Goal: Information Seeking & Learning: Find specific page/section

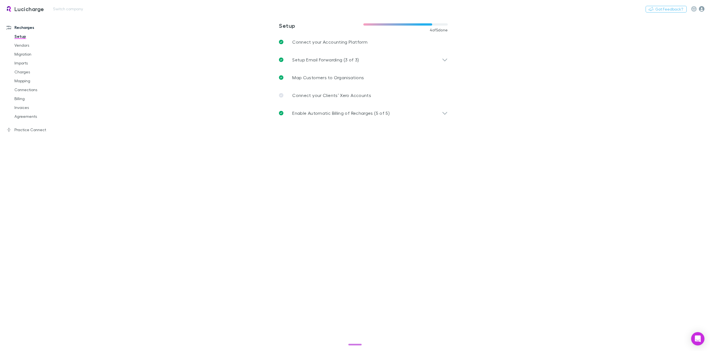
click at [702, 9] on icon "button" at bounding box center [702, 9] width 6 height 6
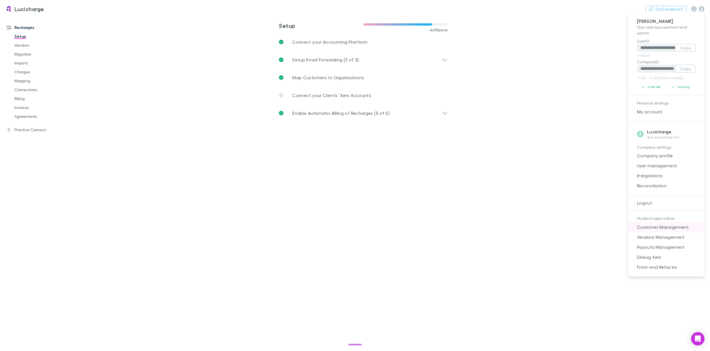
click at [657, 227] on span "Customer Management" at bounding box center [666, 226] width 67 height 7
select select "****"
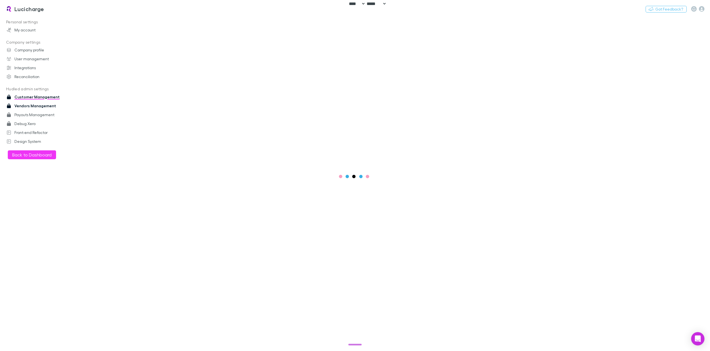
drag, startPoint x: 31, startPoint y: 107, endPoint x: 38, endPoint y: 108, distance: 7.6
click at [31, 107] on link "Vendors Management" at bounding box center [39, 105] width 77 height 9
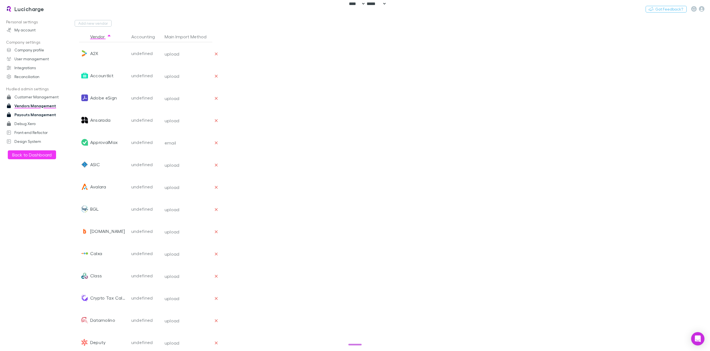
click at [35, 115] on link "Payouts Management" at bounding box center [39, 114] width 77 height 9
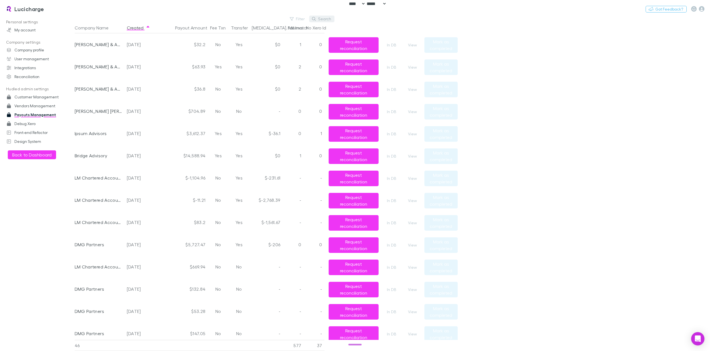
click at [323, 18] on button "Search" at bounding box center [321, 19] width 25 height 7
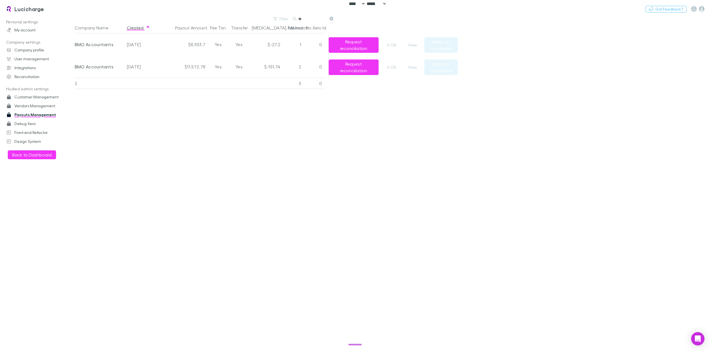
type input "*"
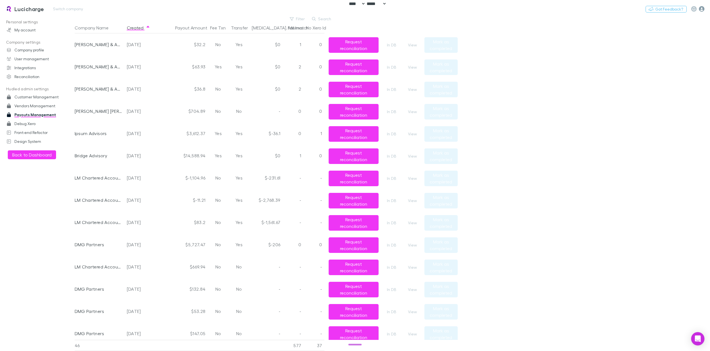
click at [702, 11] on icon "button" at bounding box center [702, 9] width 6 height 6
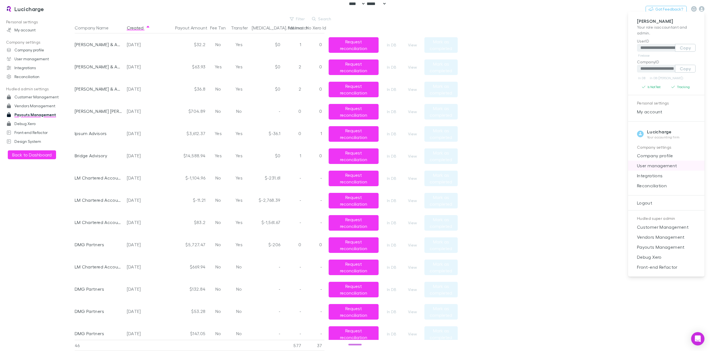
click at [667, 166] on span "User management" at bounding box center [666, 165] width 67 height 7
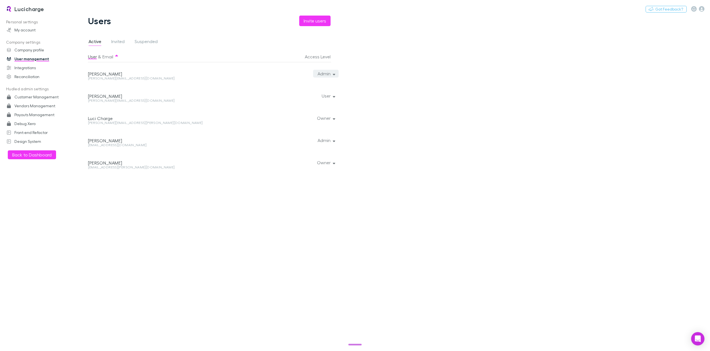
click at [336, 73] on button "Admin" at bounding box center [326, 74] width 26 height 8
click at [404, 234] on div at bounding box center [355, 175] width 710 height 351
click at [74, 10] on button "Switch company" at bounding box center [68, 9] width 37 height 7
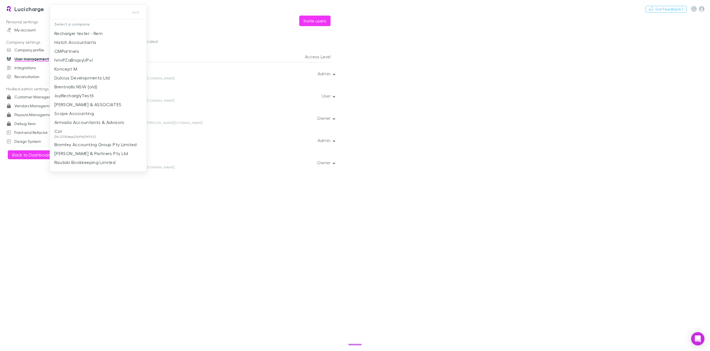
click at [25, 10] on div at bounding box center [355, 175] width 710 height 351
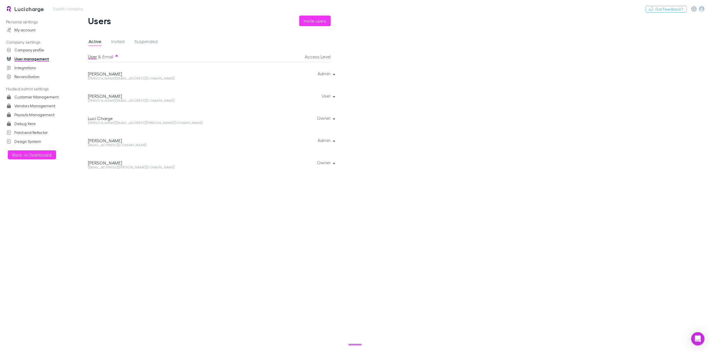
click at [25, 9] on h3 "Lucicharge" at bounding box center [29, 9] width 30 height 7
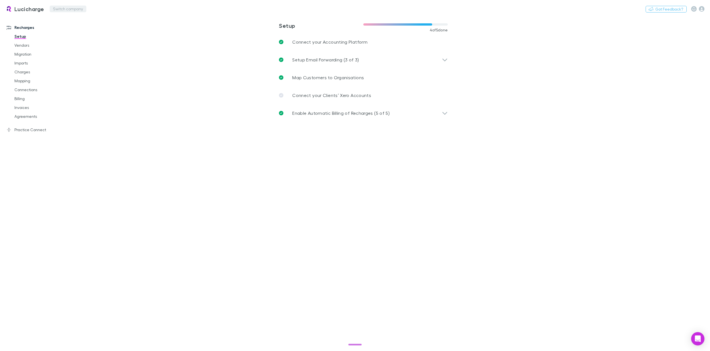
click at [73, 9] on button "Switch company" at bounding box center [68, 9] width 37 height 7
type input "***"
click at [73, 34] on p "DLK Advisory Pty Ltd" at bounding box center [75, 33] width 43 height 7
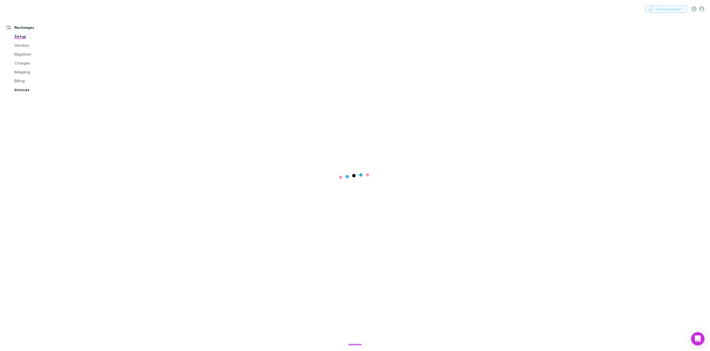
click at [25, 91] on link "Invoices" at bounding box center [43, 89] width 69 height 9
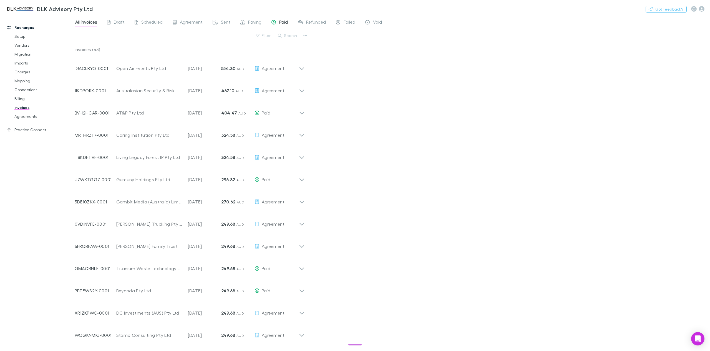
click at [284, 22] on span "Paid" at bounding box center [283, 22] width 9 height 7
click at [303, 67] on icon at bounding box center [301, 68] width 5 height 3
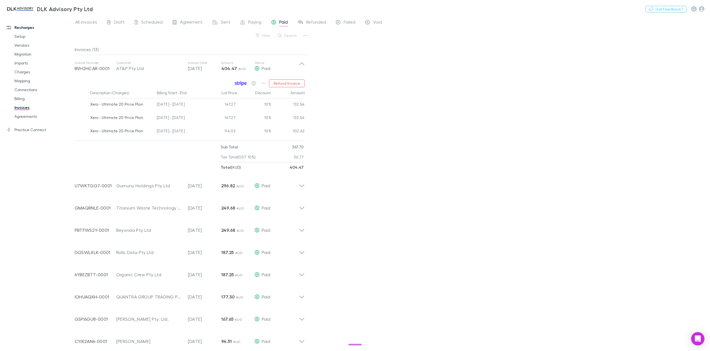
click at [241, 84] on icon at bounding box center [241, 83] width 12 height 5
click at [305, 65] on icon at bounding box center [302, 66] width 6 height 11
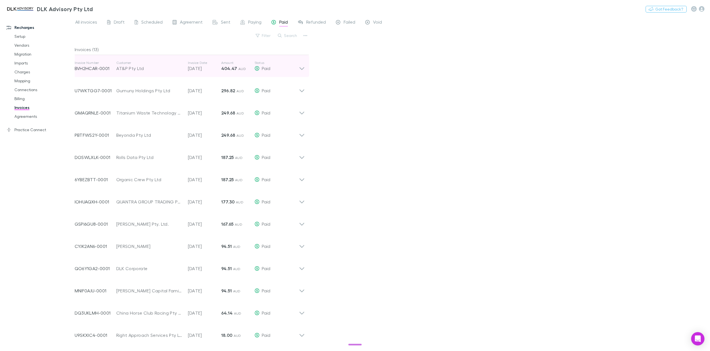
click at [305, 65] on icon at bounding box center [302, 66] width 6 height 11
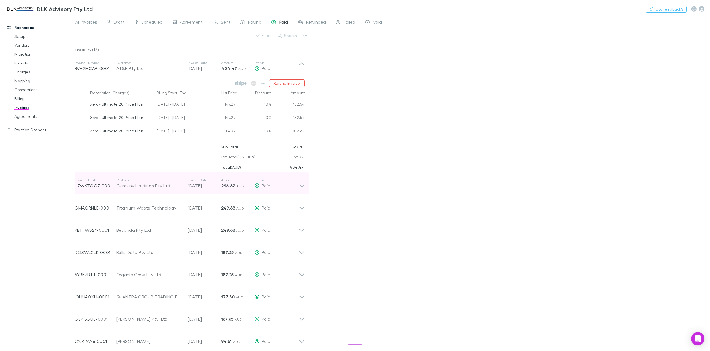
click at [303, 183] on icon at bounding box center [302, 183] width 6 height 11
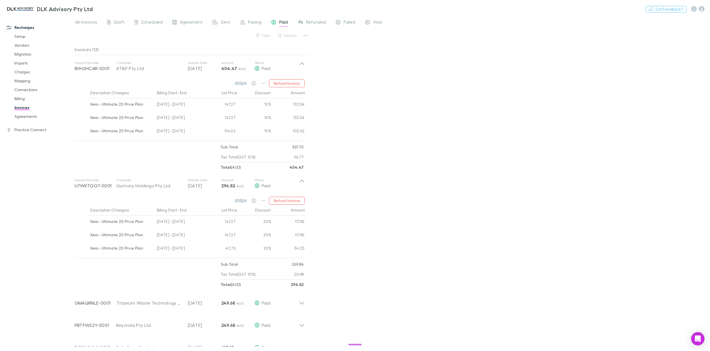
click at [442, 131] on div "All invoices Draft Scheduled Agreement Sent Paying Paid Refunded Failed Void Fi…" at bounding box center [392, 183] width 635 height 335
click at [471, 138] on div "All invoices Draft Scheduled Agreement Sent Paying Paid Refunded Failed Void Fi…" at bounding box center [392, 183] width 635 height 335
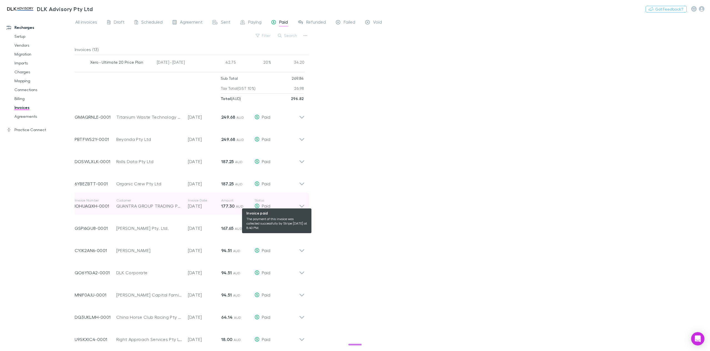
scroll to position [187, 0]
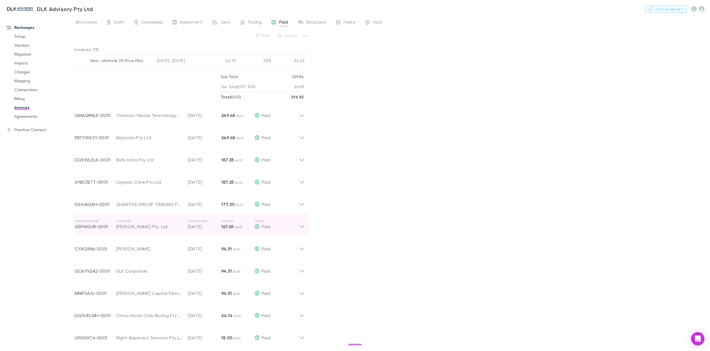
click at [302, 226] on icon at bounding box center [302, 223] width 6 height 11
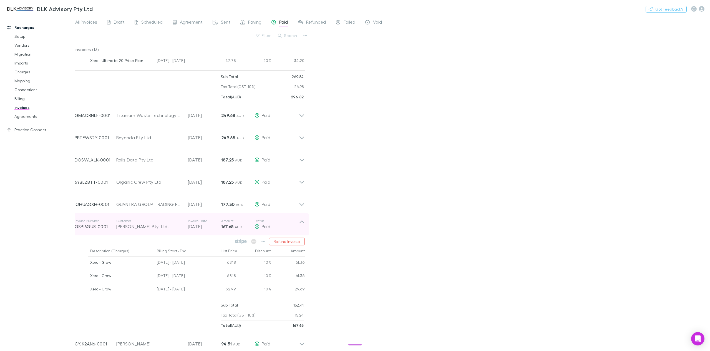
click at [301, 222] on icon at bounding box center [302, 223] width 6 height 11
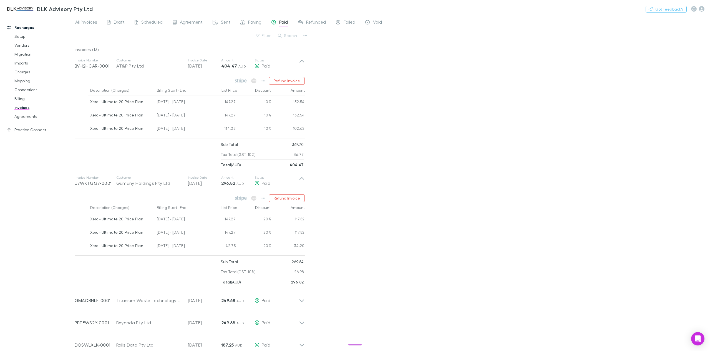
scroll to position [0, 0]
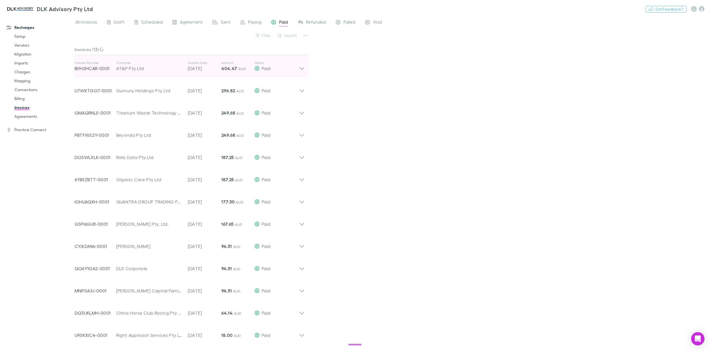
click at [302, 68] on icon at bounding box center [302, 66] width 6 height 11
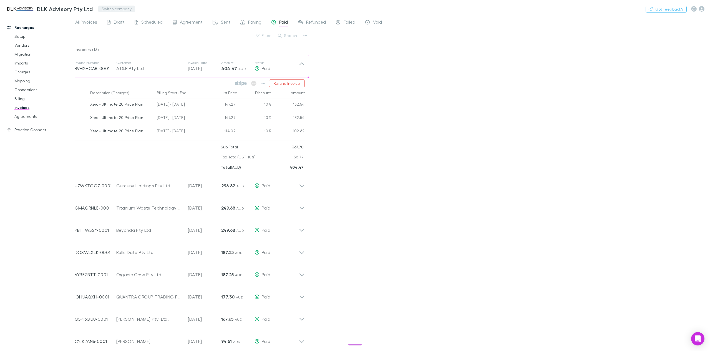
click at [109, 7] on button "Switch company" at bounding box center [116, 9] width 37 height 7
type input "***"
click at [140, 32] on p "DAS Accounting & Partners (UK) LLP" at bounding box center [146, 36] width 88 height 13
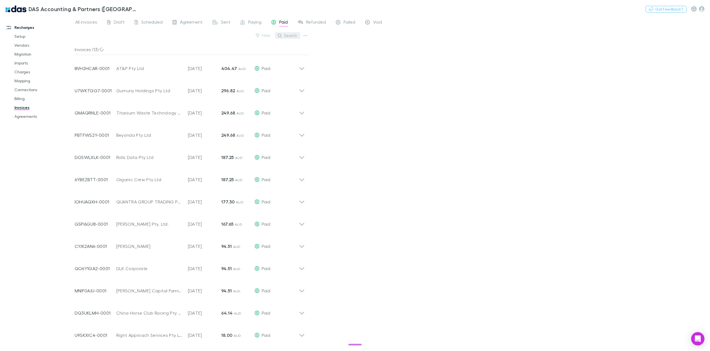
click at [290, 37] on button "Search" at bounding box center [287, 35] width 25 height 7
paste input "**********"
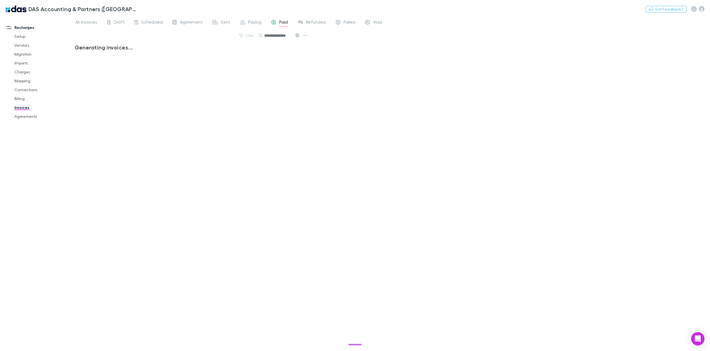
click at [264, 36] on input "**********" at bounding box center [278, 36] width 28 height 8
type input "**********"
click at [87, 20] on span "All invoices" at bounding box center [86, 22] width 22 height 7
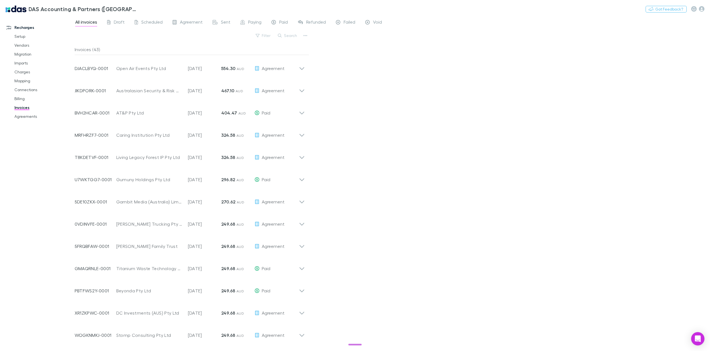
click at [285, 38] on button "Search" at bounding box center [287, 35] width 25 height 7
paste input "**********"
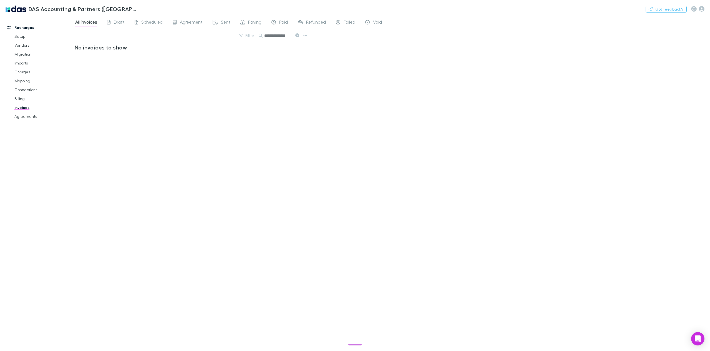
click at [265, 36] on input "**********" at bounding box center [278, 36] width 28 height 8
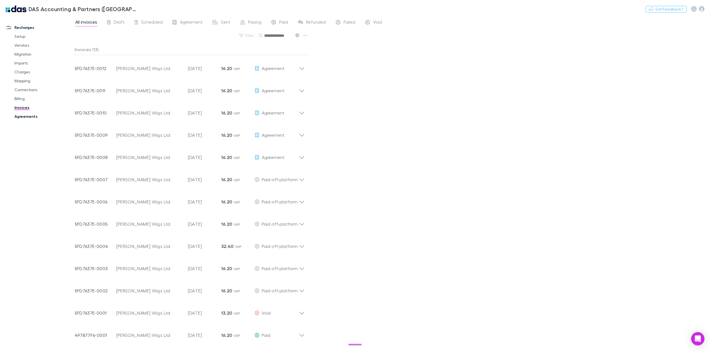
type input "**********"
click at [30, 117] on link "Agreements" at bounding box center [43, 116] width 69 height 9
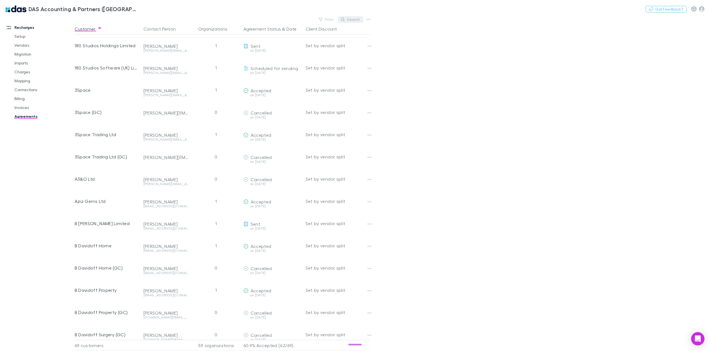
click at [349, 20] on button "Search" at bounding box center [350, 19] width 25 height 7
paste input "**********"
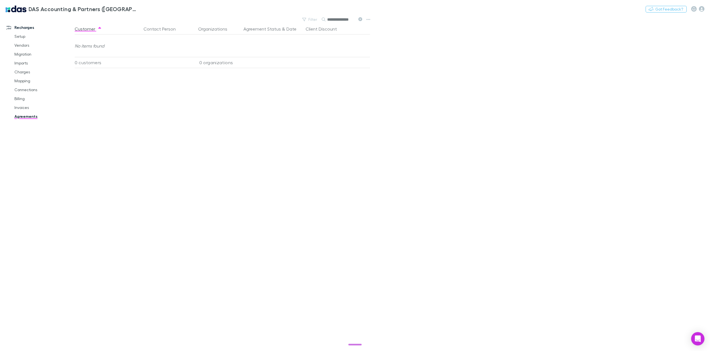
click at [328, 19] on input "**********" at bounding box center [341, 20] width 28 height 8
type input "**********"
click at [20, 110] on link "Invoices" at bounding box center [43, 107] width 69 height 9
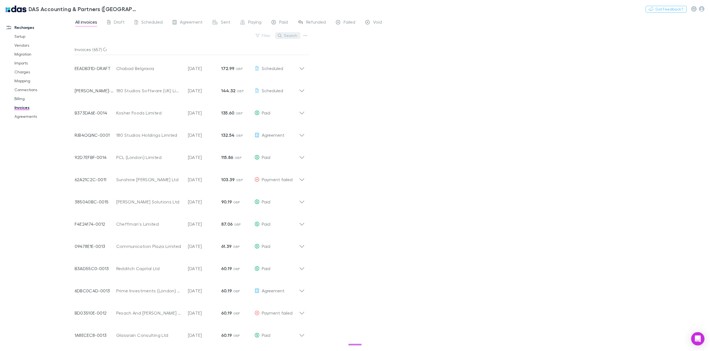
click at [290, 36] on button "Search" at bounding box center [287, 35] width 25 height 7
paste input "**********"
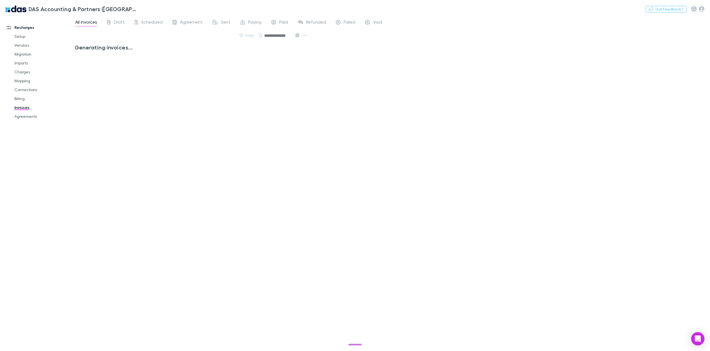
click at [265, 33] on input "**********" at bounding box center [278, 36] width 28 height 8
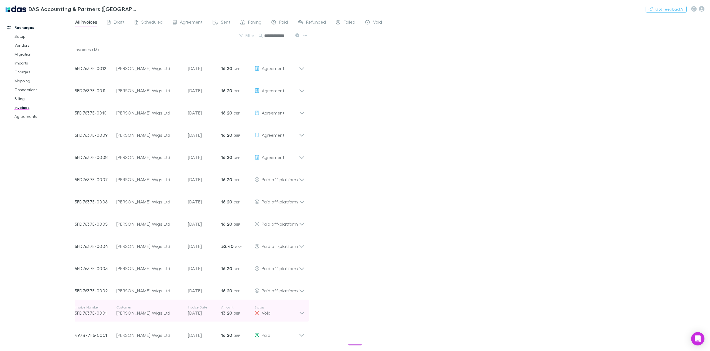
type input "**********"
click at [302, 312] on icon at bounding box center [302, 310] width 6 height 11
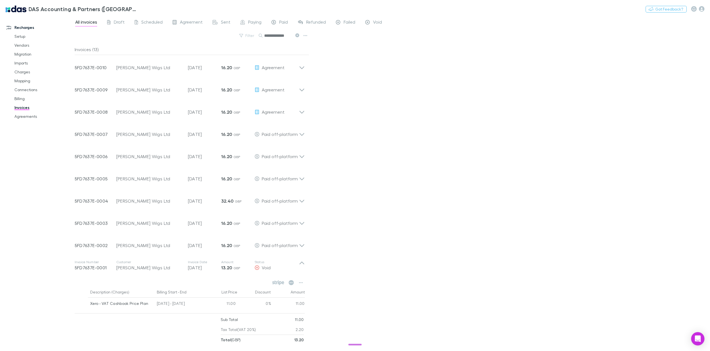
scroll to position [66, 0]
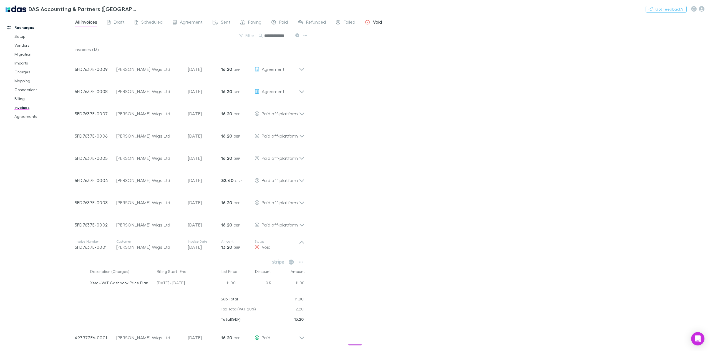
click at [374, 21] on span "Void" at bounding box center [377, 22] width 9 height 7
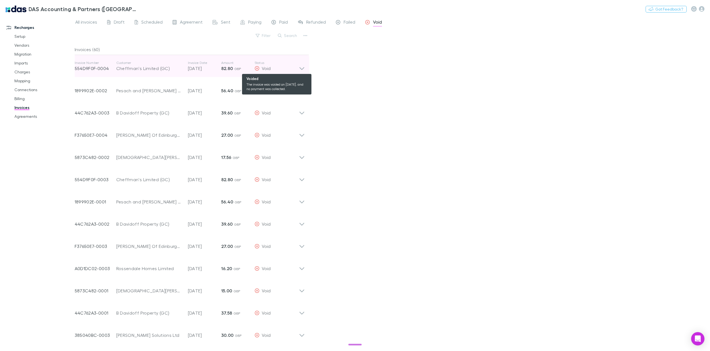
click at [299, 67] on icon at bounding box center [302, 66] width 6 height 11
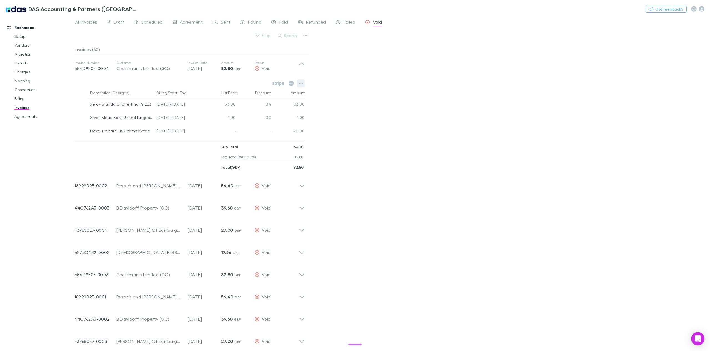
click at [302, 83] on icon "button" at bounding box center [301, 83] width 4 height 4
click at [358, 105] on div at bounding box center [355, 175] width 710 height 351
click at [419, 146] on div "All invoices Draft Scheduled Agreement Sent Paying Paid Refunded Failed Void Fi…" at bounding box center [392, 183] width 635 height 335
click at [300, 82] on icon "button" at bounding box center [301, 83] width 4 height 4
click at [254, 108] on p "View charges" at bounding box center [266, 105] width 67 height 7
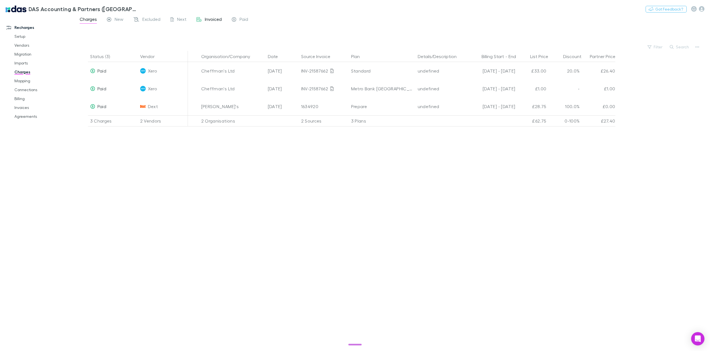
click at [210, 19] on span "Invoiced" at bounding box center [213, 19] width 17 height 7
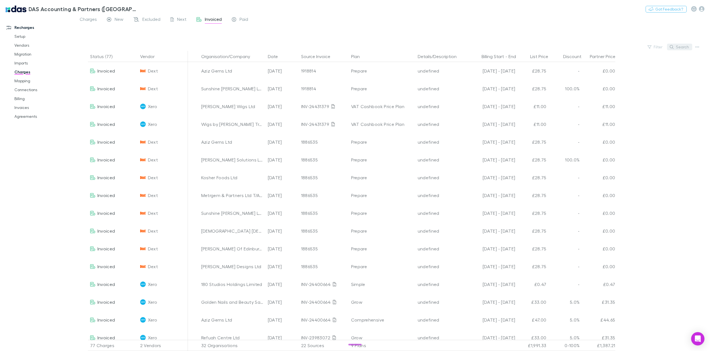
click at [682, 46] on button "Search" at bounding box center [679, 47] width 25 height 7
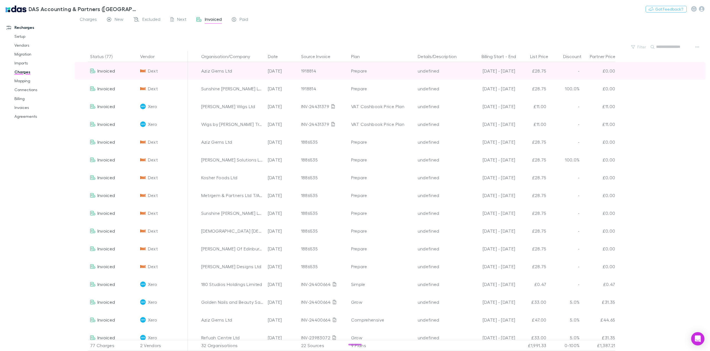
paste input "**********"
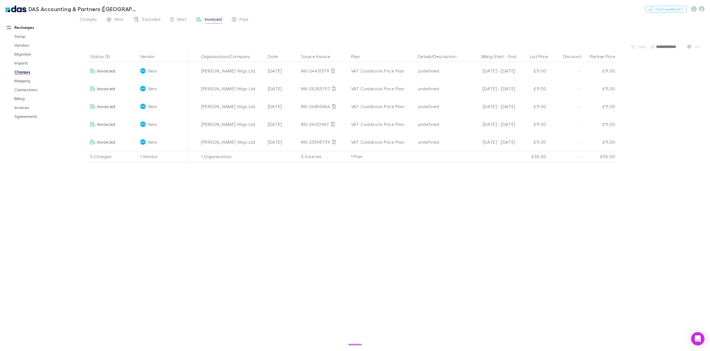
type input "**********"
click at [26, 106] on link "Invoices" at bounding box center [43, 107] width 69 height 9
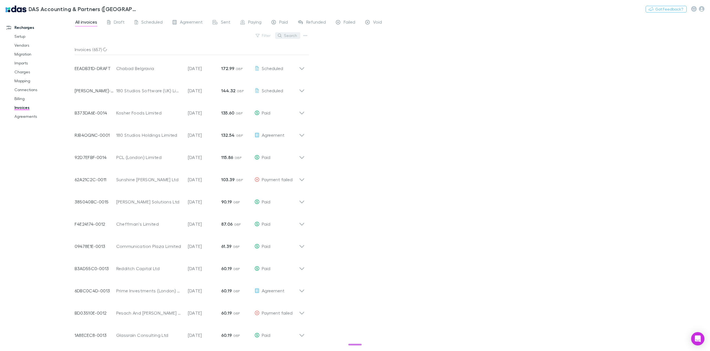
click at [288, 35] on button "Search" at bounding box center [287, 35] width 25 height 7
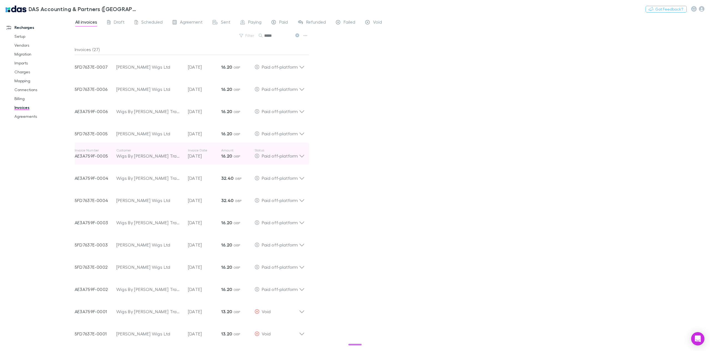
scroll to position [308, 0]
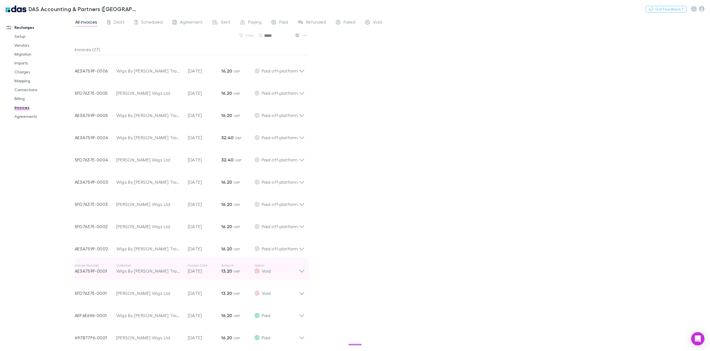
type input "*****"
click at [300, 271] on icon at bounding box center [302, 268] width 6 height 11
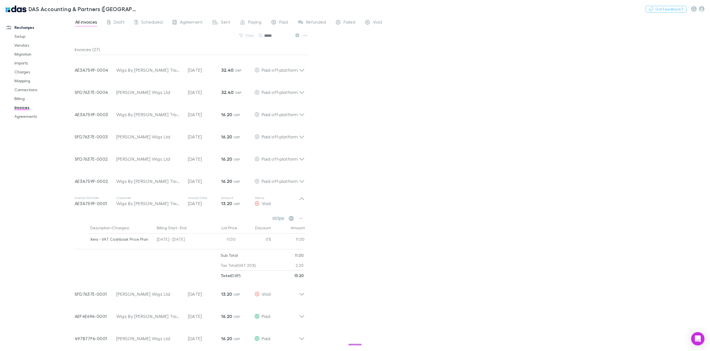
scroll to position [377, 0]
click at [143, 8] on button "Switch company" at bounding box center [161, 9] width 37 height 7
type input "*****"
click at [403, 150] on div at bounding box center [355, 175] width 710 height 351
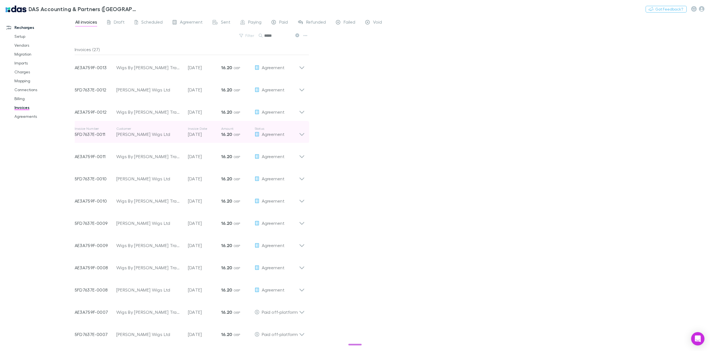
scroll to position [0, 0]
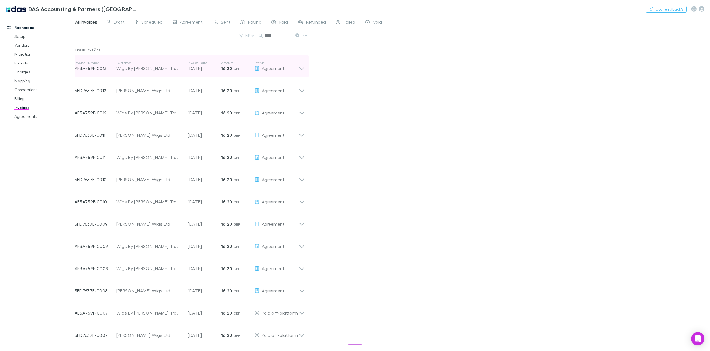
click at [301, 70] on icon at bounding box center [302, 66] width 6 height 11
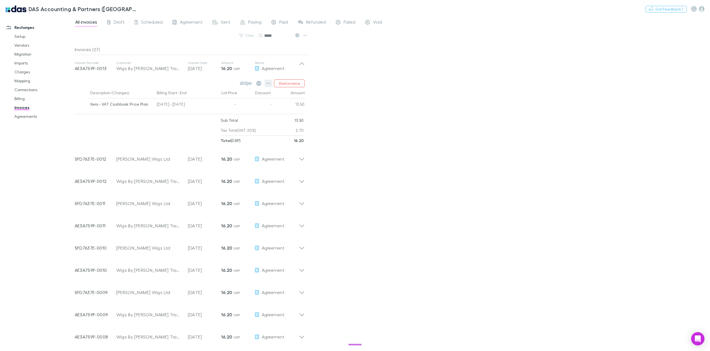
click at [268, 83] on icon "button" at bounding box center [269, 83] width 4 height 4
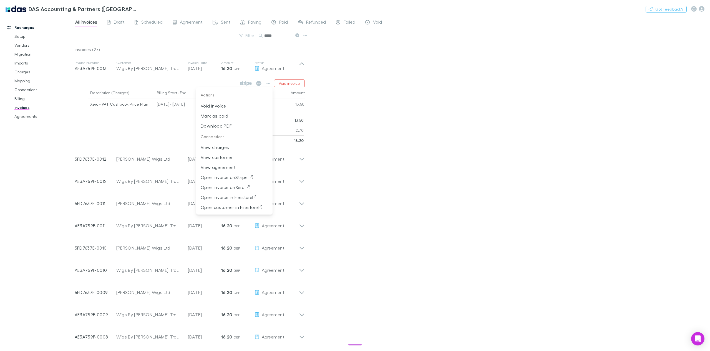
click at [388, 119] on div at bounding box center [355, 175] width 710 height 351
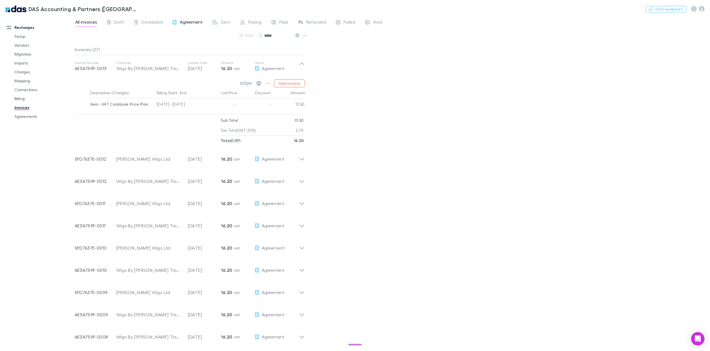
click at [191, 22] on span "Agreement" at bounding box center [191, 22] width 23 height 7
click at [29, 119] on link "Agreements" at bounding box center [43, 116] width 69 height 9
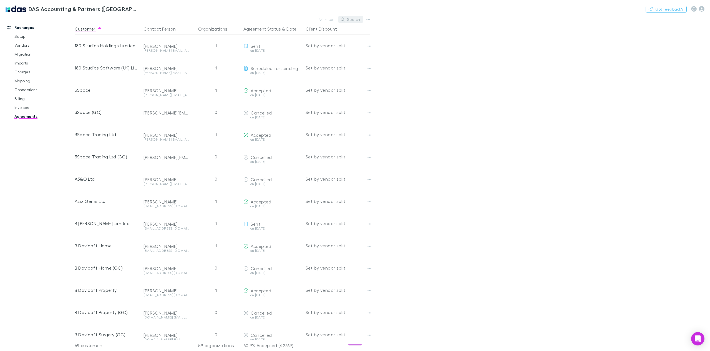
click at [351, 19] on button "Search" at bounding box center [350, 19] width 25 height 7
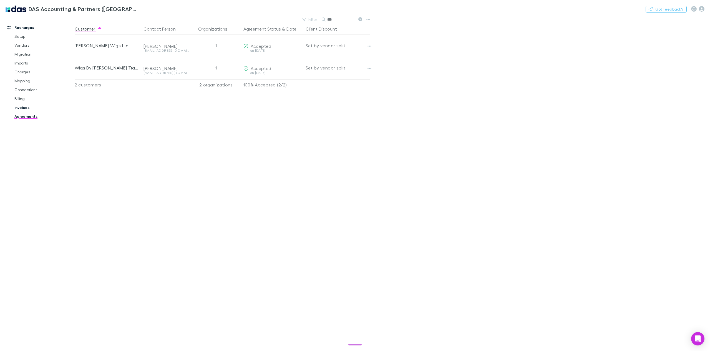
type input "***"
click at [19, 110] on link "Invoices" at bounding box center [43, 107] width 69 height 9
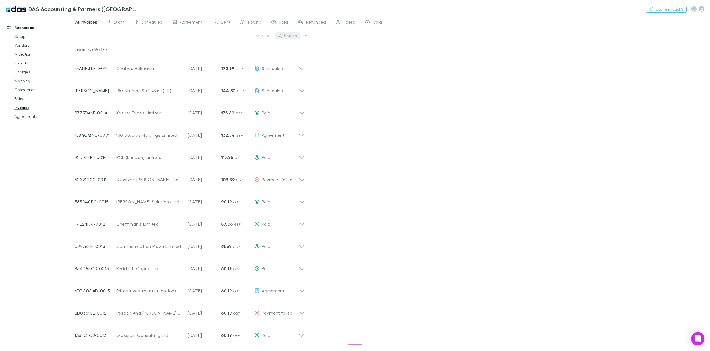
click at [289, 33] on button "Search" at bounding box center [287, 35] width 25 height 7
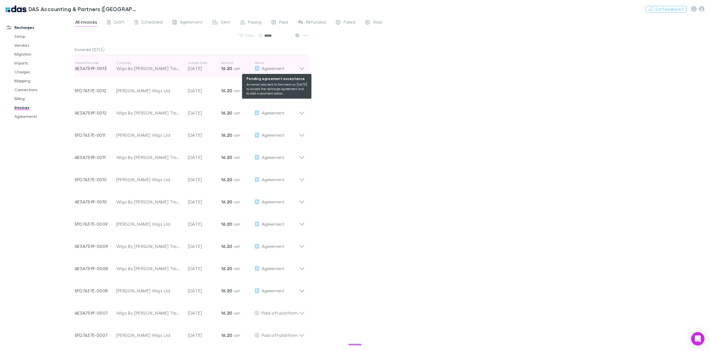
type input "*****"
click at [271, 67] on span "Agreement" at bounding box center [273, 68] width 23 height 5
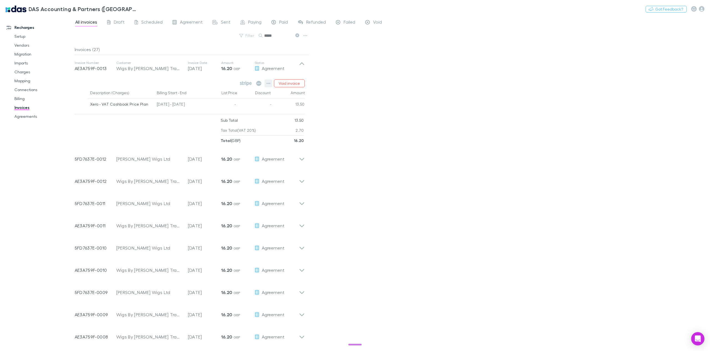
click at [268, 83] on icon "button" at bounding box center [269, 83] width 4 height 4
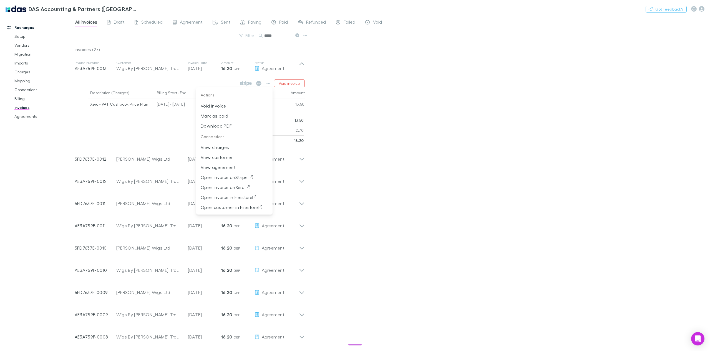
click at [415, 115] on div at bounding box center [355, 175] width 710 height 351
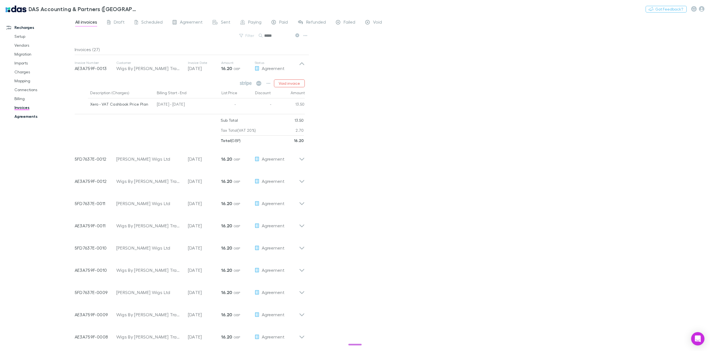
click at [32, 116] on link "Agreements" at bounding box center [43, 116] width 69 height 9
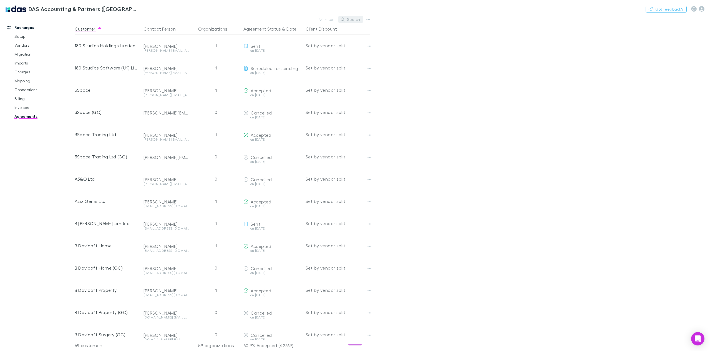
click at [348, 20] on button "Search" at bounding box center [350, 19] width 25 height 7
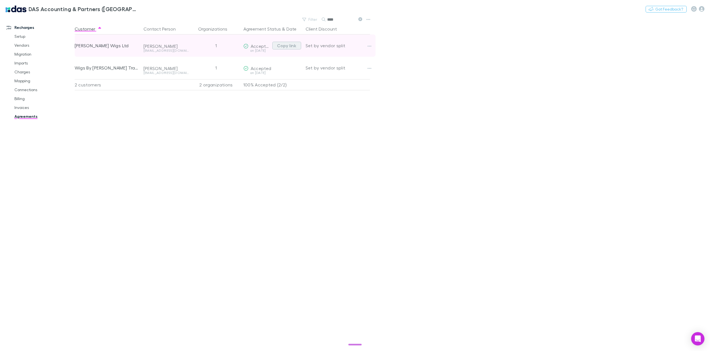
type input "****"
click at [283, 45] on button "Copy link" at bounding box center [286, 46] width 29 height 8
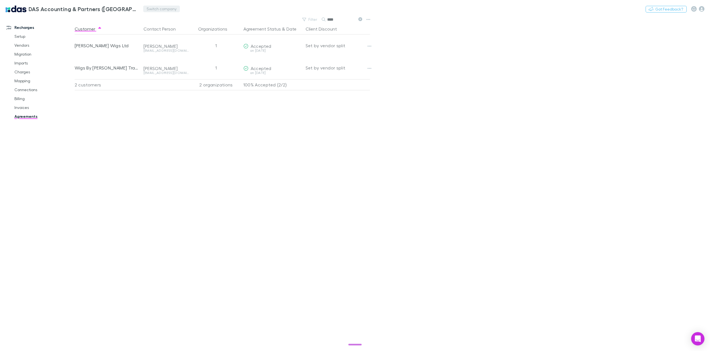
click at [150, 9] on button "Switch company" at bounding box center [161, 9] width 37 height 7
type input "*****"
click at [171, 35] on p "McWhirter & Leong Pty Ltd" at bounding box center [179, 36] width 88 height 13
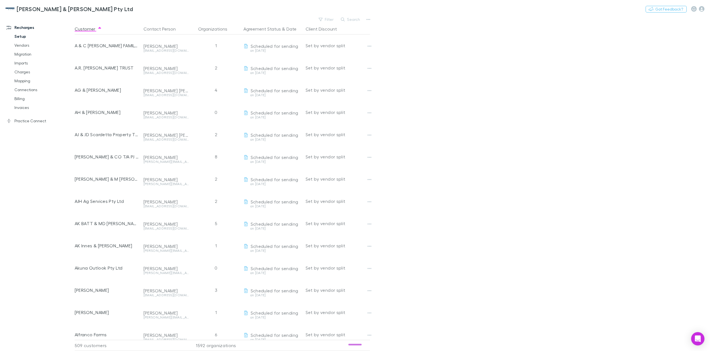
click at [22, 34] on link "Setup" at bounding box center [43, 36] width 69 height 9
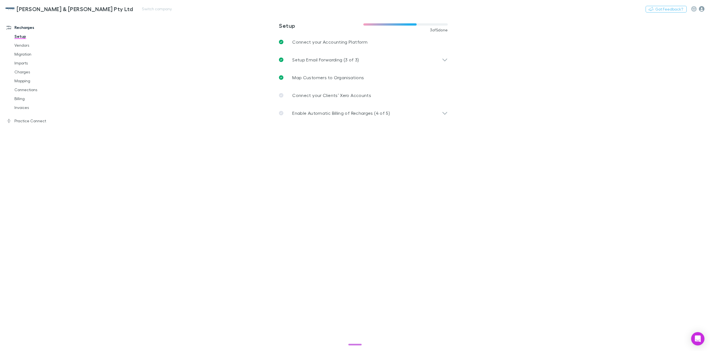
click at [700, 6] on icon "button" at bounding box center [702, 9] width 6 height 6
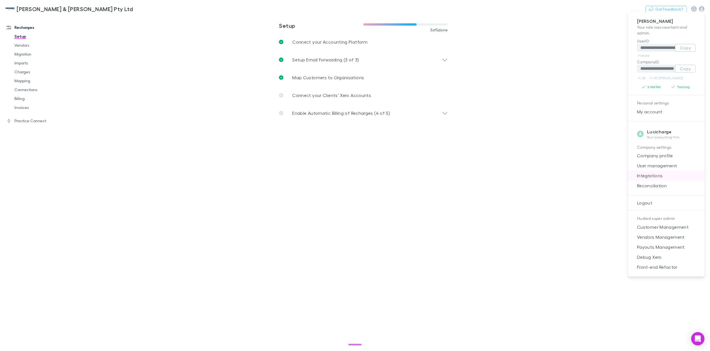
click at [665, 171] on li "Integrations" at bounding box center [666, 175] width 76 height 10
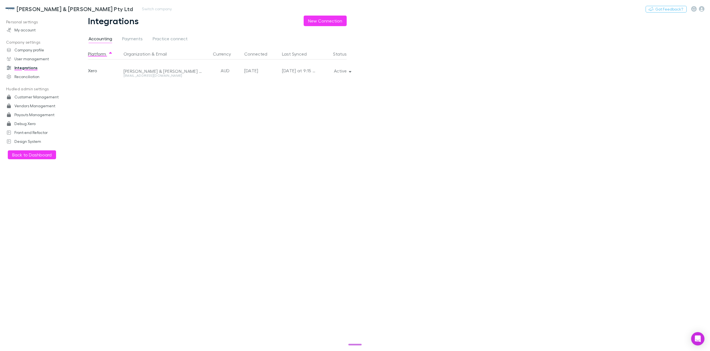
click at [706, 7] on div "Nothing Got Feedback?" at bounding box center [678, 8] width 64 height 7
click at [702, 10] on icon "button" at bounding box center [702, 9] width 6 height 6
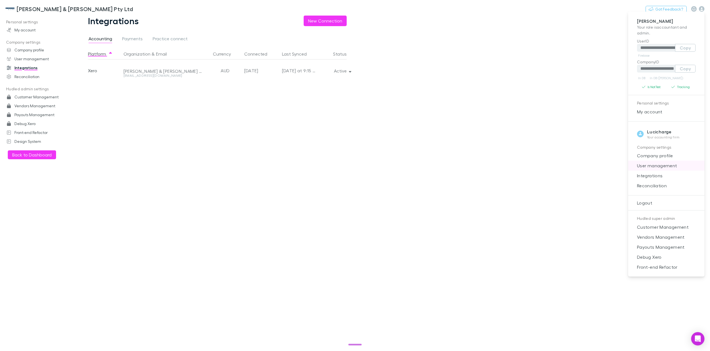
click at [664, 166] on span "User management" at bounding box center [666, 165] width 67 height 7
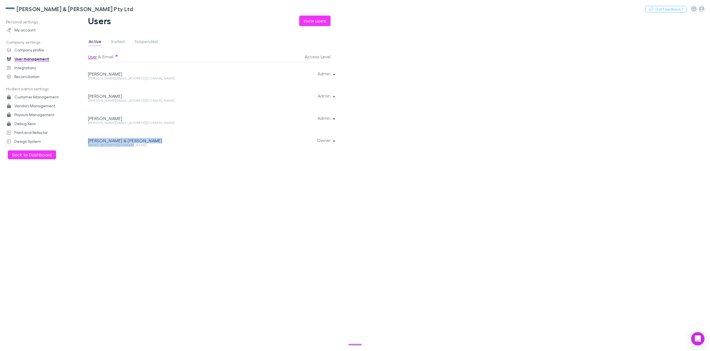
drag, startPoint x: 130, startPoint y: 145, endPoint x: 86, endPoint y: 145, distance: 44.4
click at [86, 145] on div "Users Invite users Active Invited Suspended User & Email Access Level ALLISON Z…" at bounding box center [214, 183] width 278 height 335
click at [90, 143] on div "mcwl@mcwhirters.com.au" at bounding box center [165, 144] width 154 height 3
click at [92, 144] on div "mcwl@mcwhirters.com.au" at bounding box center [165, 144] width 154 height 3
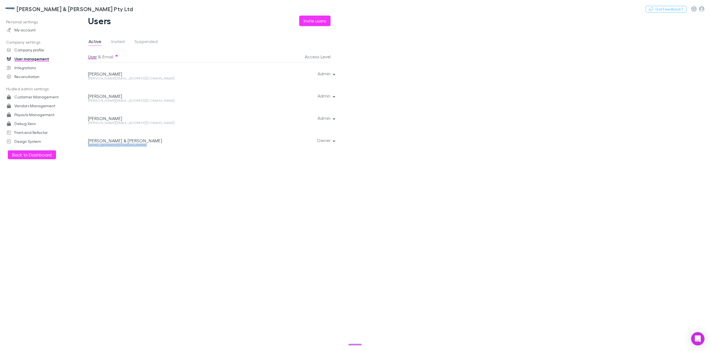
click at [92, 144] on div "mcwl@mcwhirters.com.au" at bounding box center [165, 144] width 154 height 3
copy div "mcwl@mcwhirters.com.au Owner"
drag, startPoint x: 135, startPoint y: 101, endPoint x: 89, endPoint y: 101, distance: 46.4
click at [89, 101] on div "hannah@mcwhirters.com.au" at bounding box center [165, 100] width 154 height 3
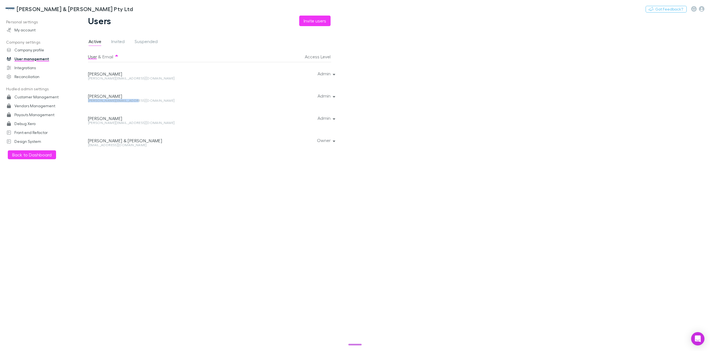
copy div "hannah@mcwhirters.com.au"
click at [22, 8] on h3 "McWhirter & Leong Pty Ltd" at bounding box center [75, 9] width 116 height 7
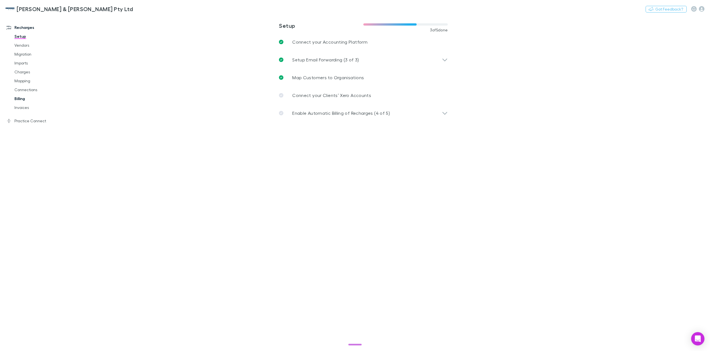
click at [21, 99] on link "Billing" at bounding box center [43, 98] width 69 height 9
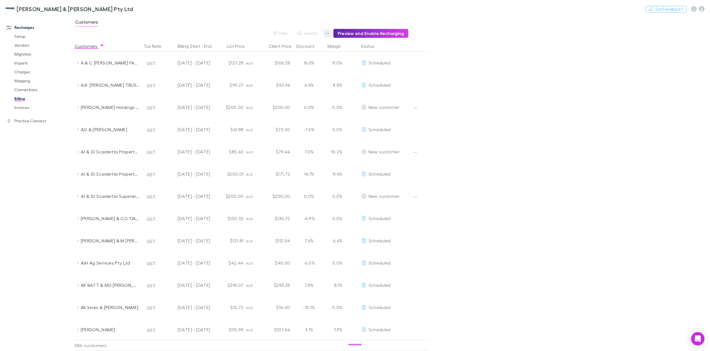
click at [329, 34] on icon "button" at bounding box center [327, 33] width 4 height 4
click at [235, 19] on div at bounding box center [355, 175] width 710 height 351
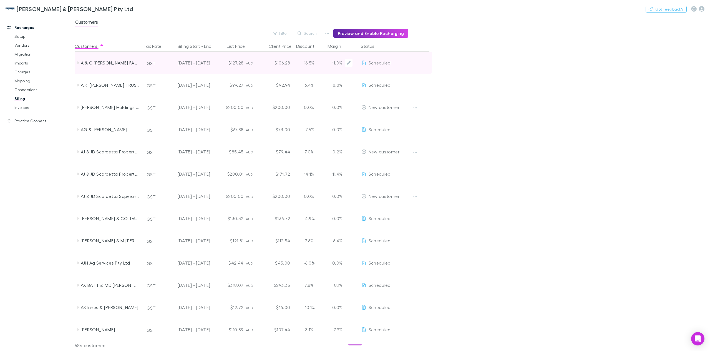
click at [80, 63] on div "A & C WITHAM FAMILY TRUST" at bounding box center [108, 63] width 67 height 22
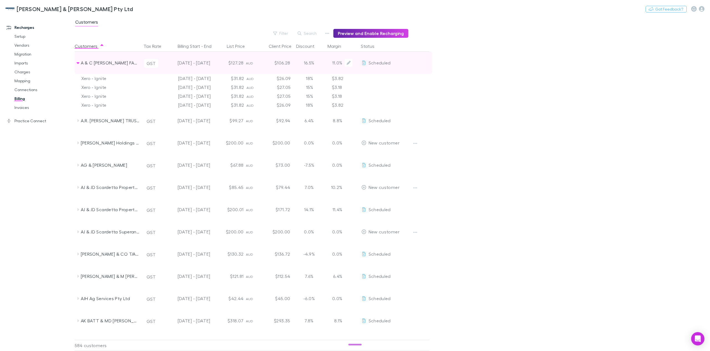
click at [152, 63] on button "GST" at bounding box center [151, 63] width 14 height 9
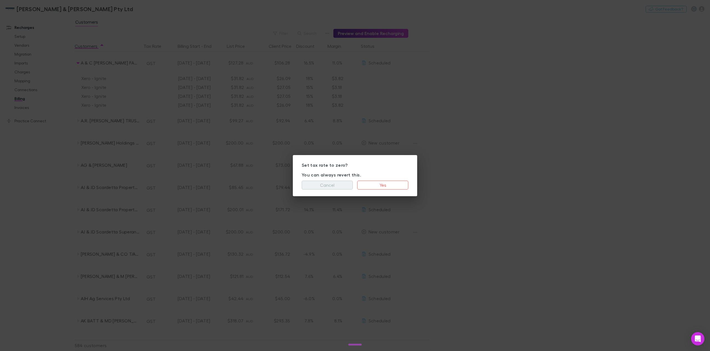
click at [332, 184] on button "Cancel" at bounding box center [327, 184] width 51 height 9
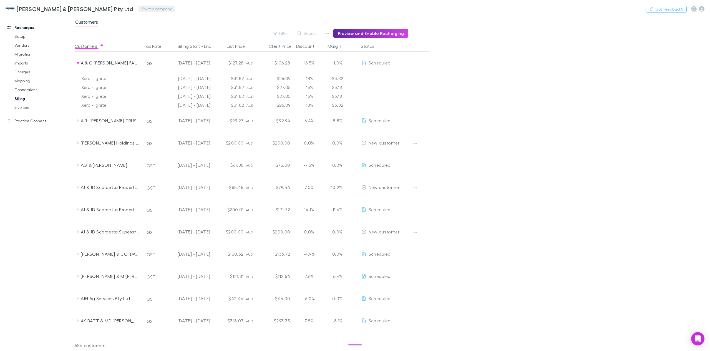
click at [139, 7] on button "Switch company" at bounding box center [157, 9] width 37 height 7
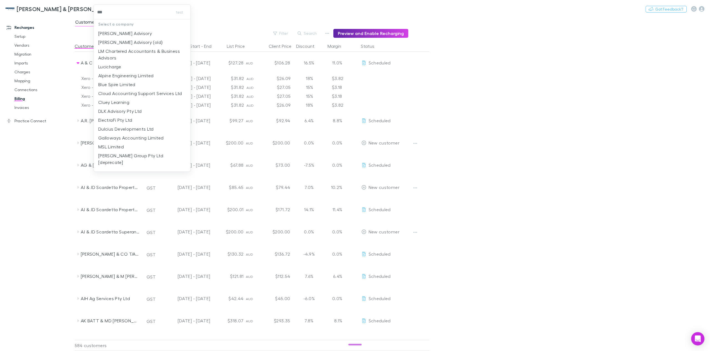
type input "****"
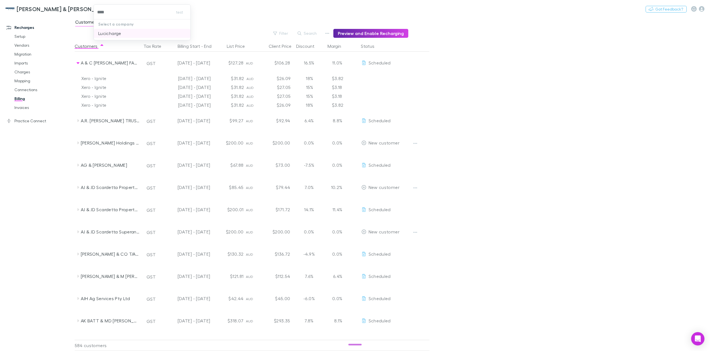
click at [109, 34] on p "Lucicharge" at bounding box center [109, 33] width 23 height 7
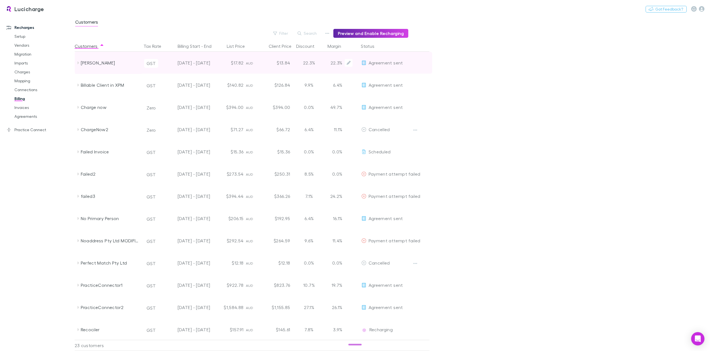
click at [152, 62] on button "GST" at bounding box center [151, 63] width 14 height 9
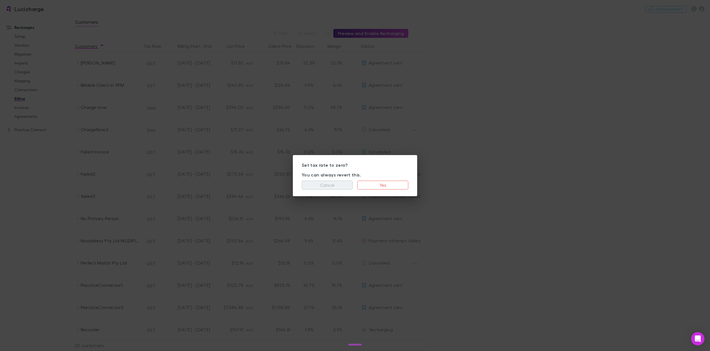
click at [327, 185] on button "Cancel" at bounding box center [327, 184] width 51 height 9
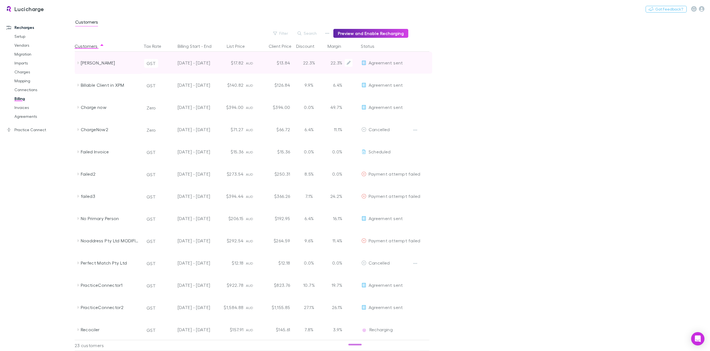
click at [153, 62] on button "GST" at bounding box center [151, 63] width 14 height 9
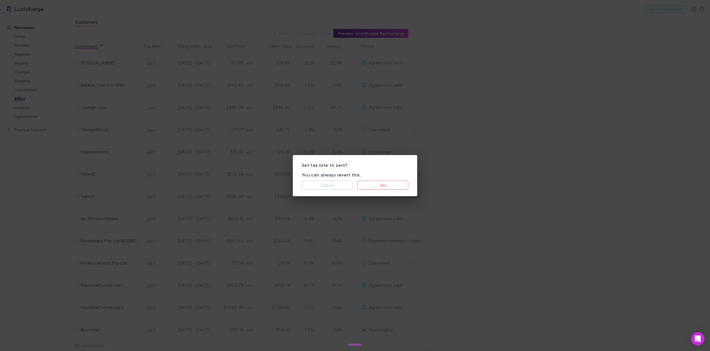
click at [213, 24] on div "Set tax rate to zero? You can always revert this. Cancel Yes" at bounding box center [355, 175] width 710 height 351
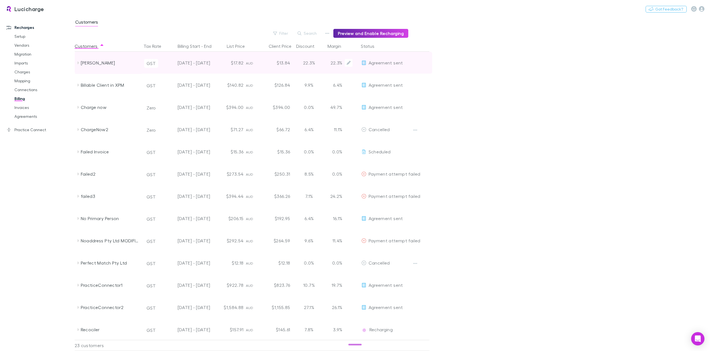
click at [152, 62] on button "GST" at bounding box center [151, 63] width 14 height 9
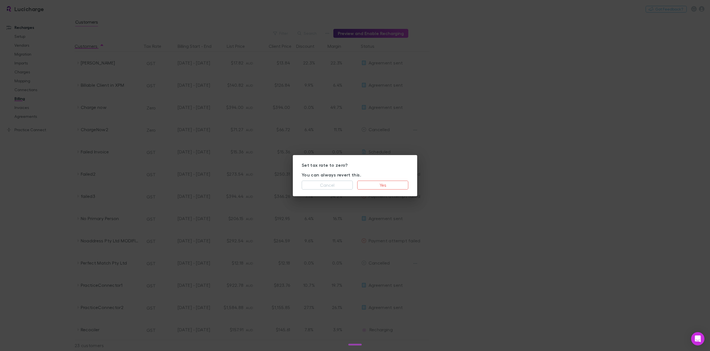
click at [163, 17] on div "Set tax rate to zero? You can always revert this. Cancel Yes" at bounding box center [355, 175] width 710 height 351
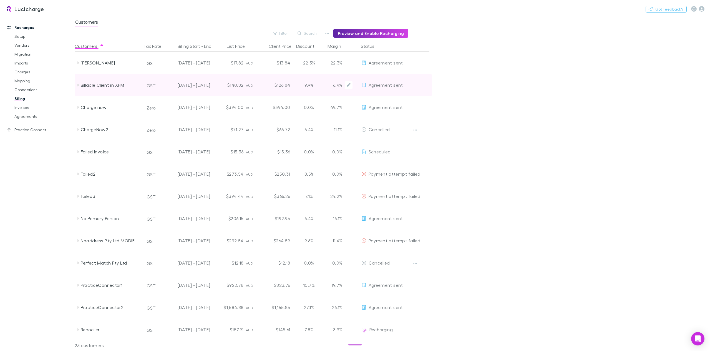
type button "check"
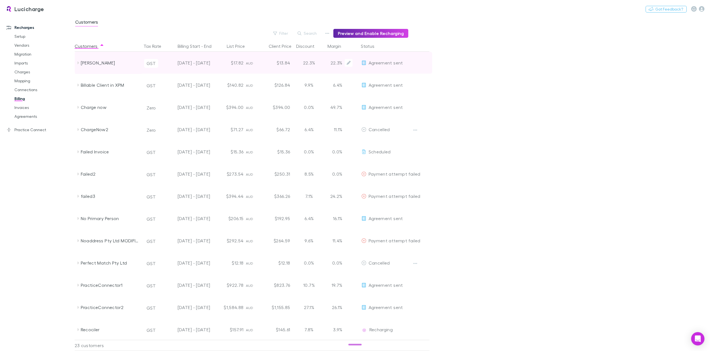
click at [149, 64] on button "GST" at bounding box center [151, 63] width 14 height 9
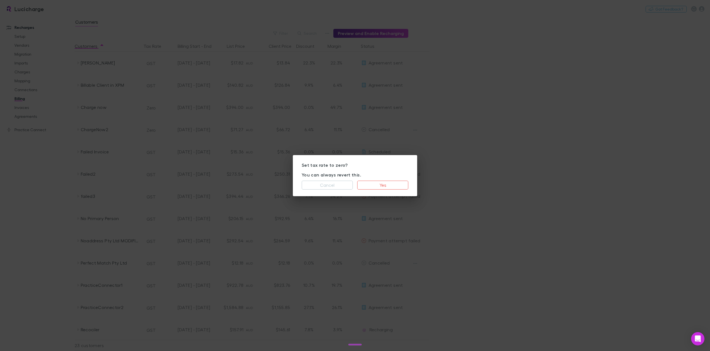
click at [246, 8] on div "Set tax rate to zero? You can always revert this. Cancel Yes" at bounding box center [355, 175] width 710 height 351
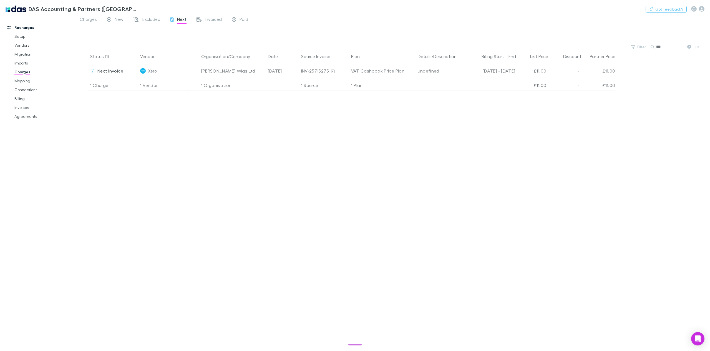
click at [622, 178] on div "Status (1) Vendor Organisation/Company Date Source Invoice Plan Details/Descrip…" at bounding box center [392, 201] width 635 height 300
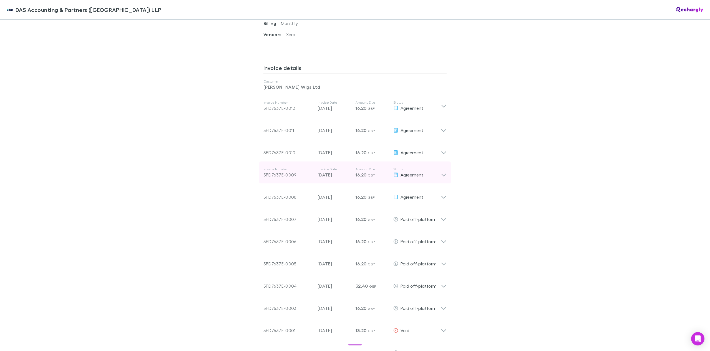
scroll to position [250, 0]
